Goal: Information Seeking & Learning: Learn about a topic

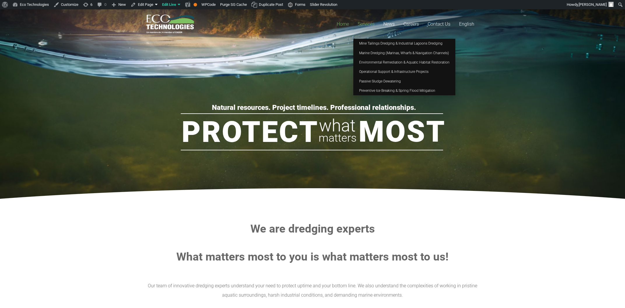
click at [360, 22] on span "Services" at bounding box center [366, 24] width 17 height 6
click at [366, 47] on link "Mine Tailings Dredging & Industrial Lagoons Dredging" at bounding box center [404, 43] width 102 height 9
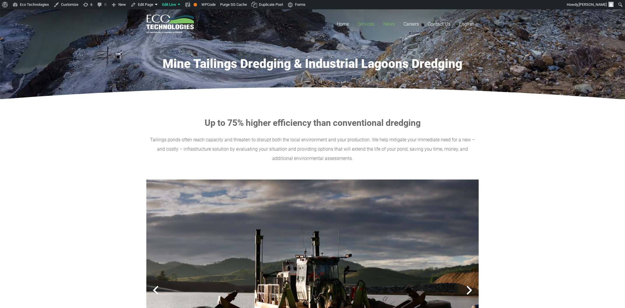
click at [391, 23] on span "News" at bounding box center [388, 24] width 11 height 6
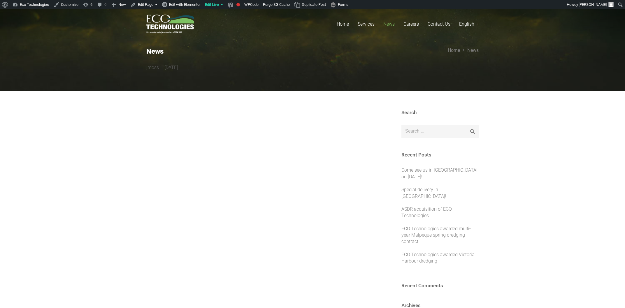
click at [417, 189] on link "Special delivery in Caraquet!" at bounding box center [423, 193] width 45 height 12
